Goal: Transaction & Acquisition: Purchase product/service

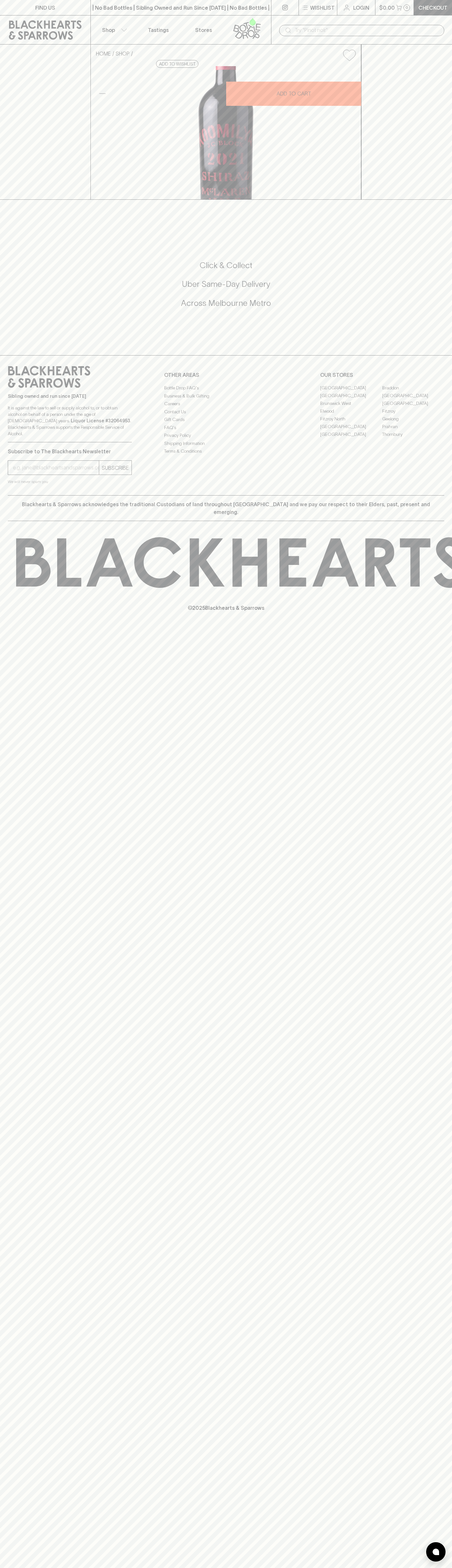
click at [420, 154] on div "HOME SHOP Koomilya JC Block Shiraz 2021 $130.00 Add to wishlist 10% discount wh…" at bounding box center [226, 122] width 452 height 155
click at [27, 1567] on html "FIND US | No Bad Bottles | Sibling Owned and Run Since [DATE] | No Bad Bottles …" at bounding box center [226, 784] width 452 height 1568
click at [30, 873] on div "FIND US | No Bad Bottles | Sibling Owned and Run Since [DATE] | No Bad Bottles …" at bounding box center [226, 784] width 452 height 1568
